Goal: Task Accomplishment & Management: Complete application form

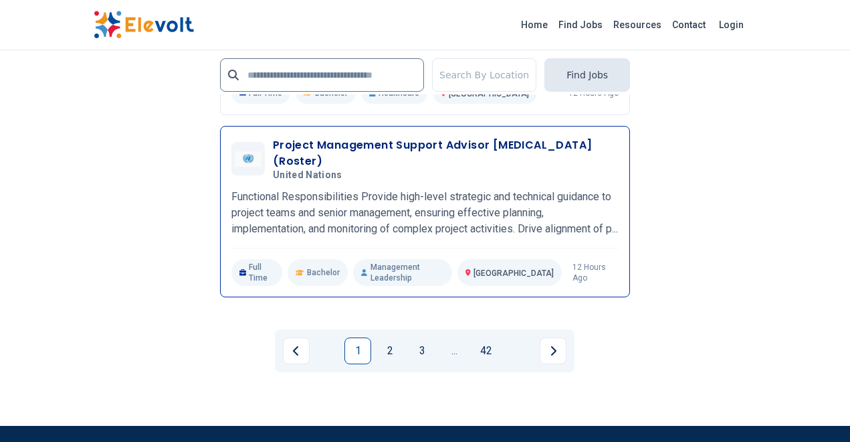
scroll to position [3146, 0]
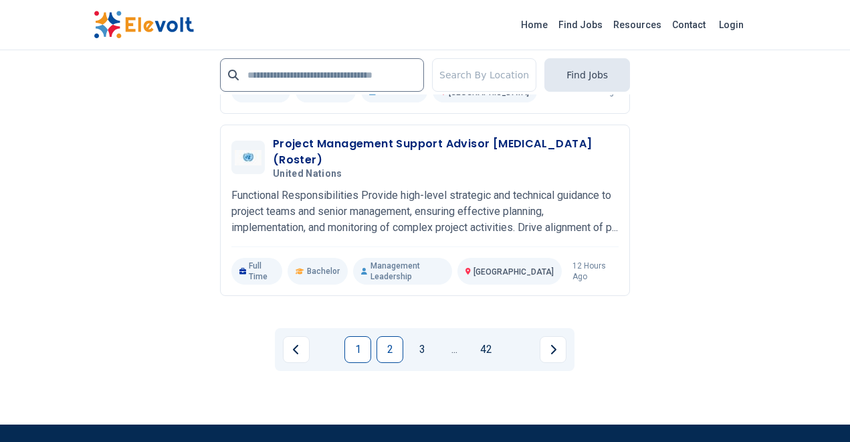
click at [391, 363] on link "2" at bounding box center [390, 349] width 27 height 27
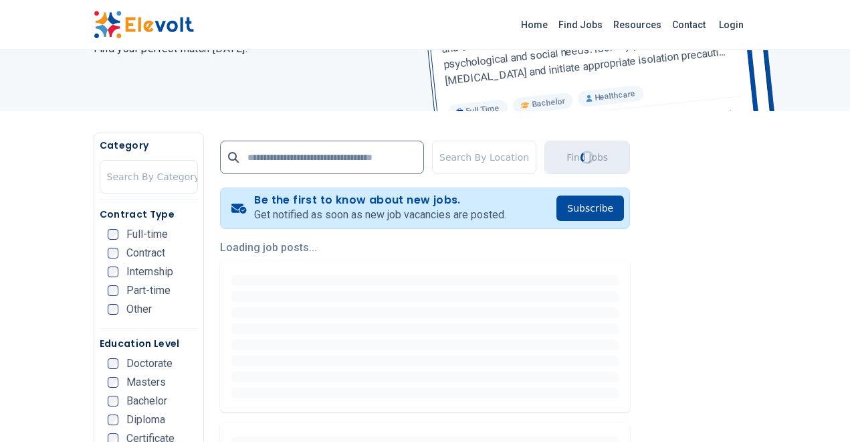
scroll to position [174, 0]
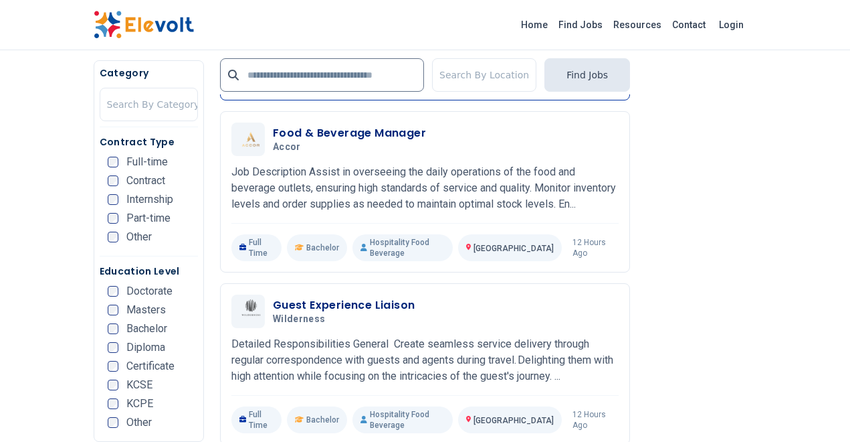
scroll to position [1509, 0]
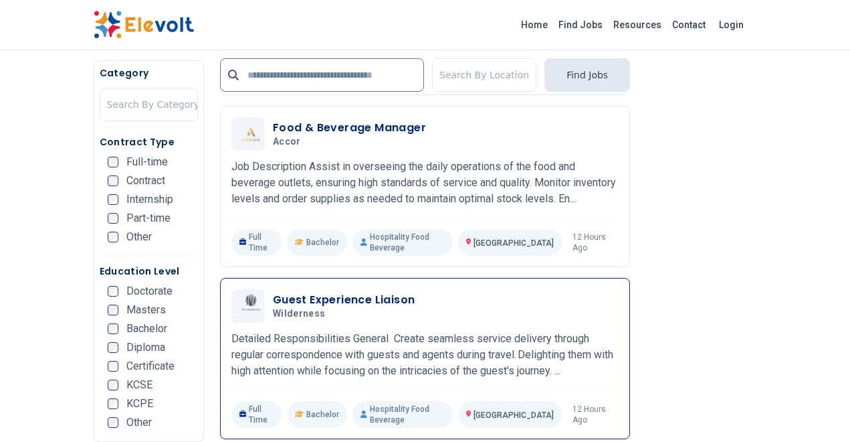
click at [415, 320] on div "Guest Experience [GEOGRAPHIC_DATA] [DATE] [DATE]" at bounding box center [446, 306] width 346 height 28
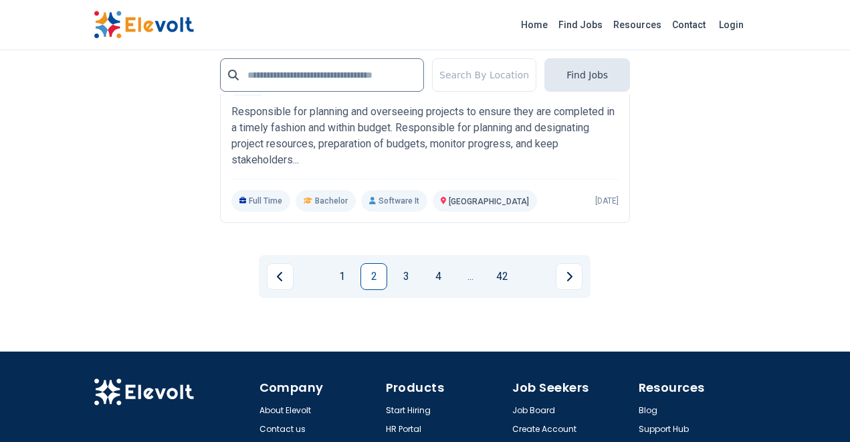
scroll to position [3254, 0]
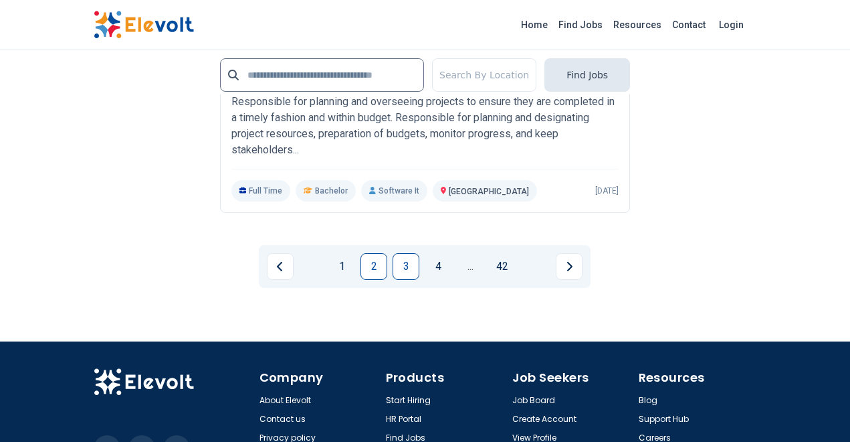
click at [406, 280] on link "3" at bounding box center [406, 266] width 27 height 27
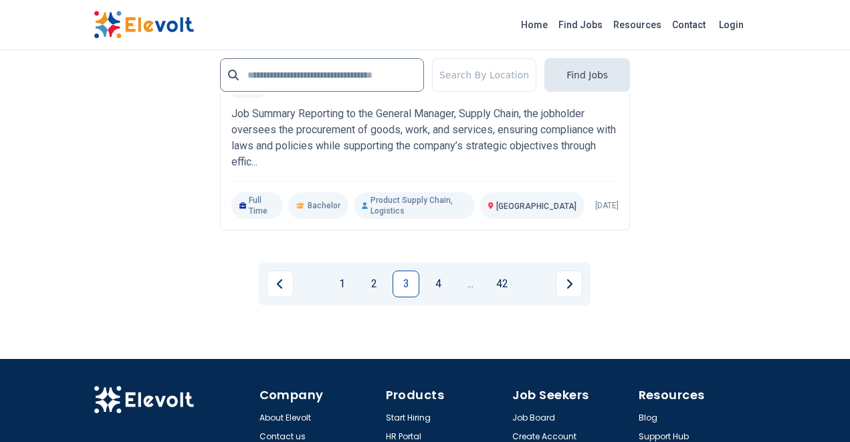
scroll to position [3220, 0]
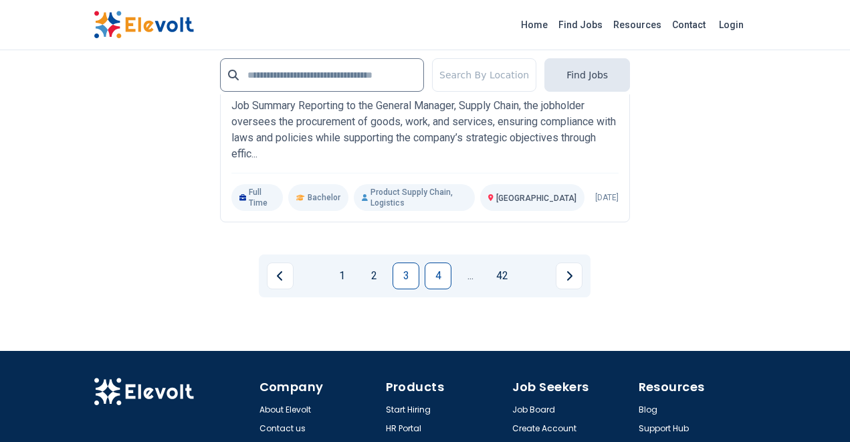
click at [438, 289] on link "4" at bounding box center [438, 275] width 27 height 27
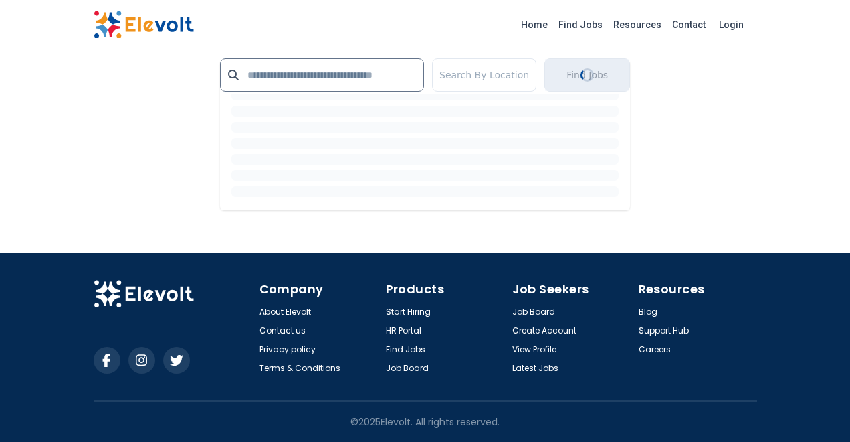
scroll to position [0, 0]
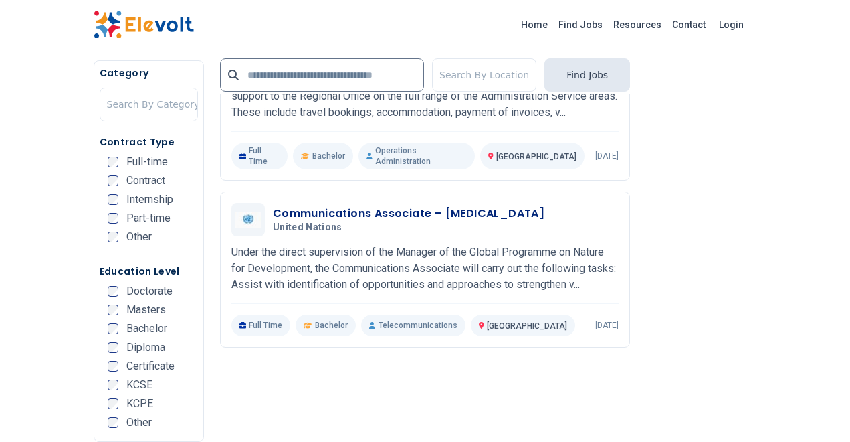
scroll to position [974, 0]
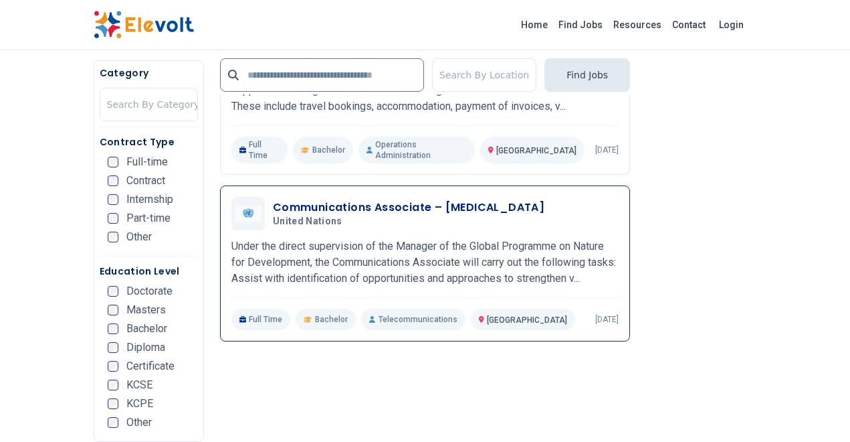
click at [341, 199] on h3 "Communications Associate – [MEDICAL_DATA]" at bounding box center [409, 207] width 272 height 16
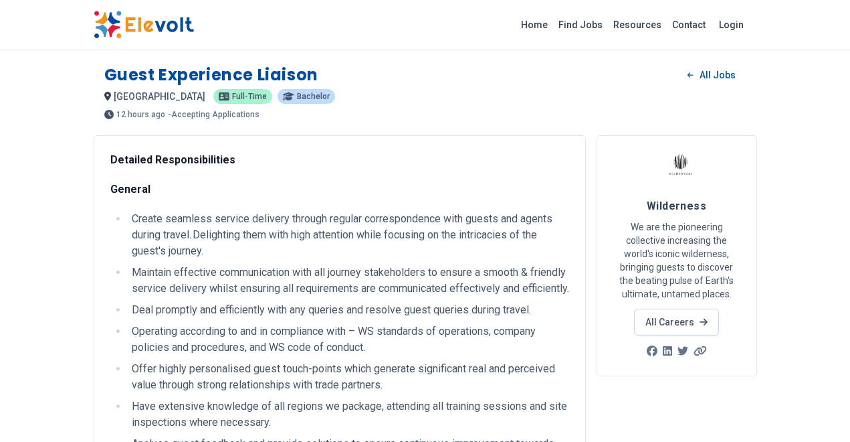
scroll to position [19, 0]
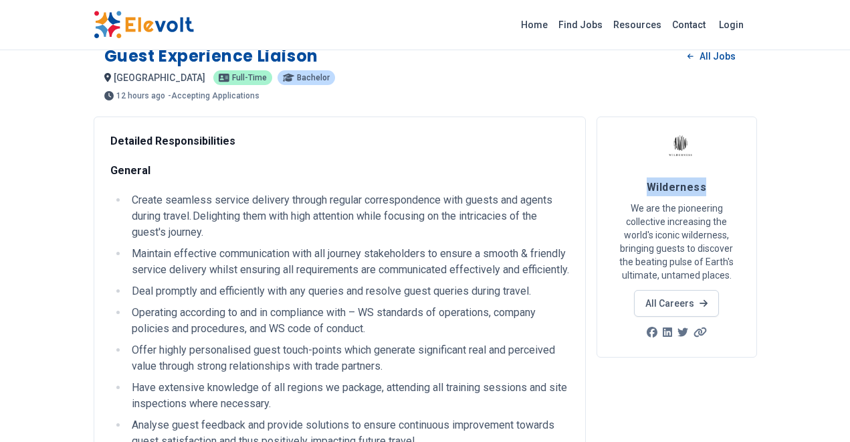
drag, startPoint x: 650, startPoint y: 189, endPoint x: 714, endPoint y: 190, distance: 64.9
click at [714, 190] on h4 "Wilderness" at bounding box center [676, 186] width 127 height 19
copy span "Wilderness"
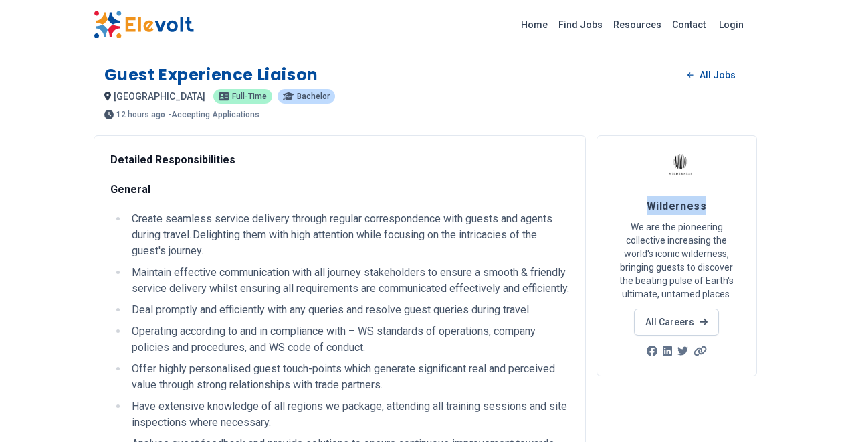
scroll to position [0, 0]
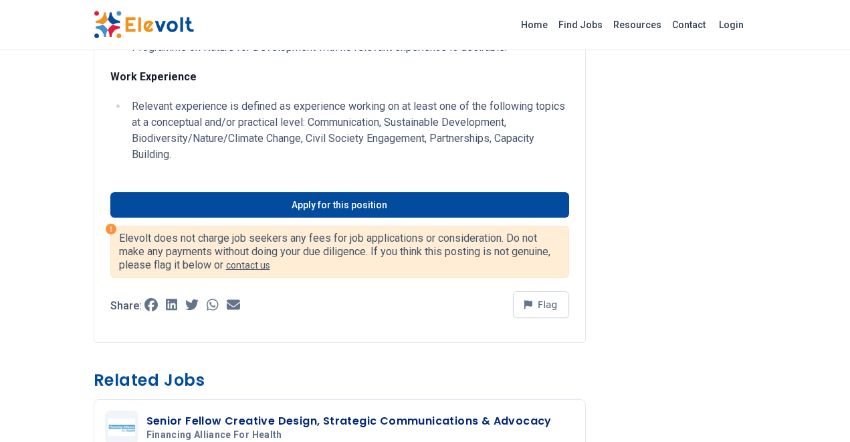
scroll to position [852, 0]
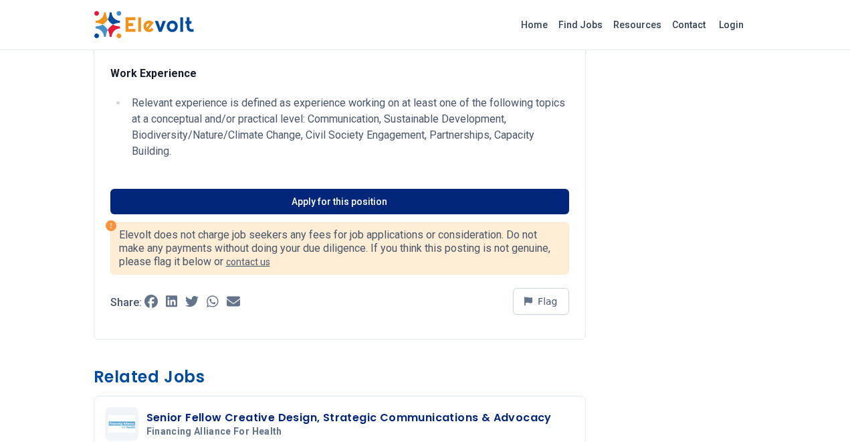
click at [330, 214] on link "Apply for this position" at bounding box center [339, 201] width 459 height 25
